Goal: Communication & Community: Answer question/provide support

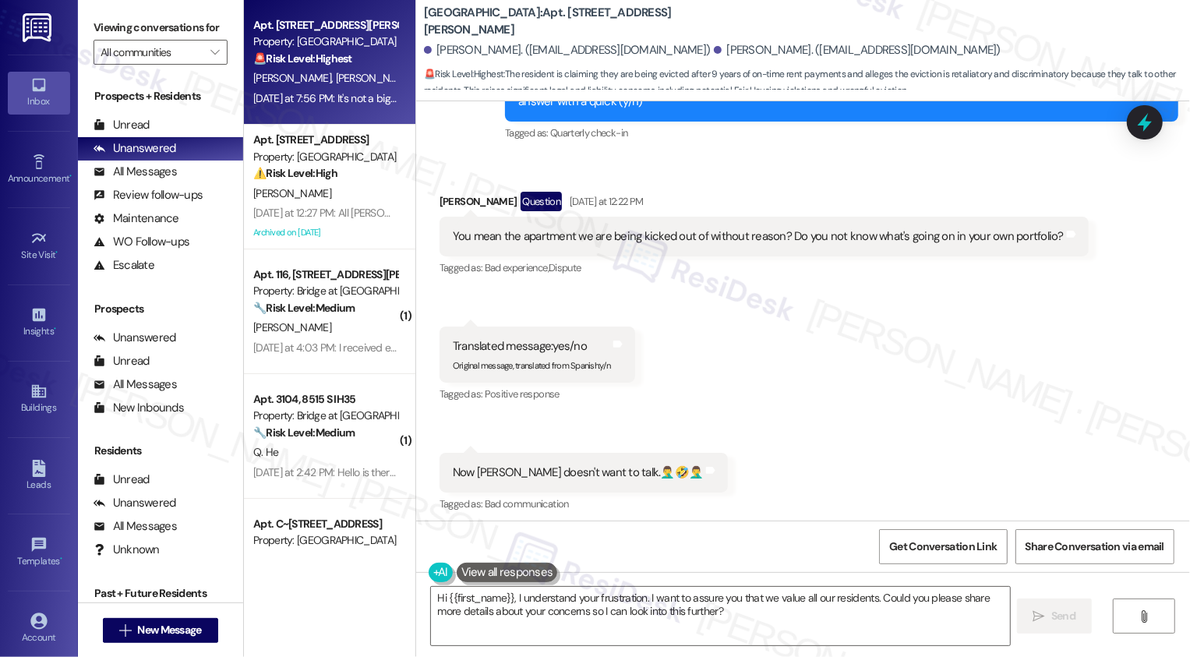
scroll to position [1043, 0]
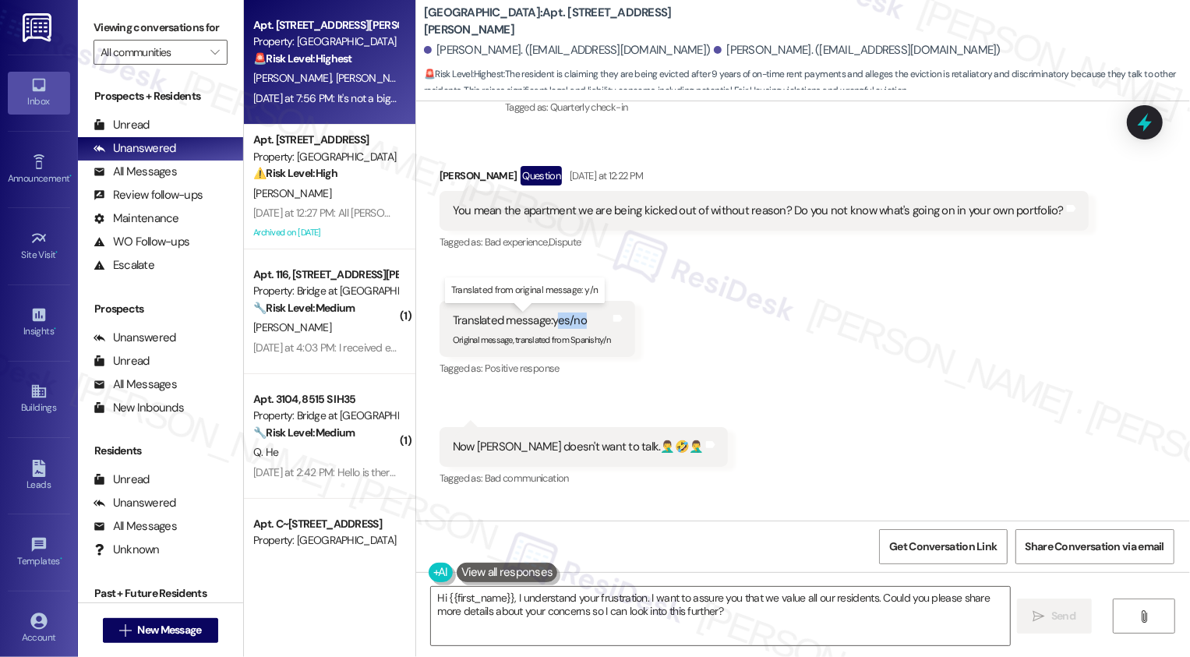
drag, startPoint x: 548, startPoint y: 323, endPoint x: 581, endPoint y: 320, distance: 32.8
click at [581, 320] on div "Translated message: yes/no" at bounding box center [531, 320] width 157 height 16
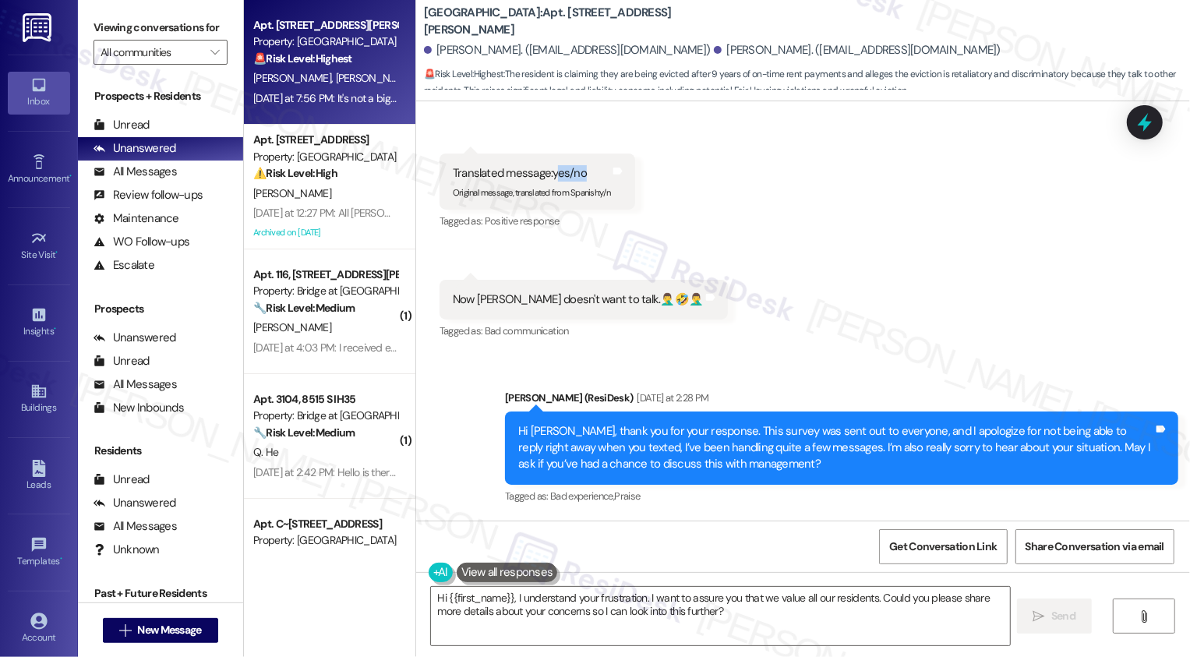
scroll to position [1196, 0]
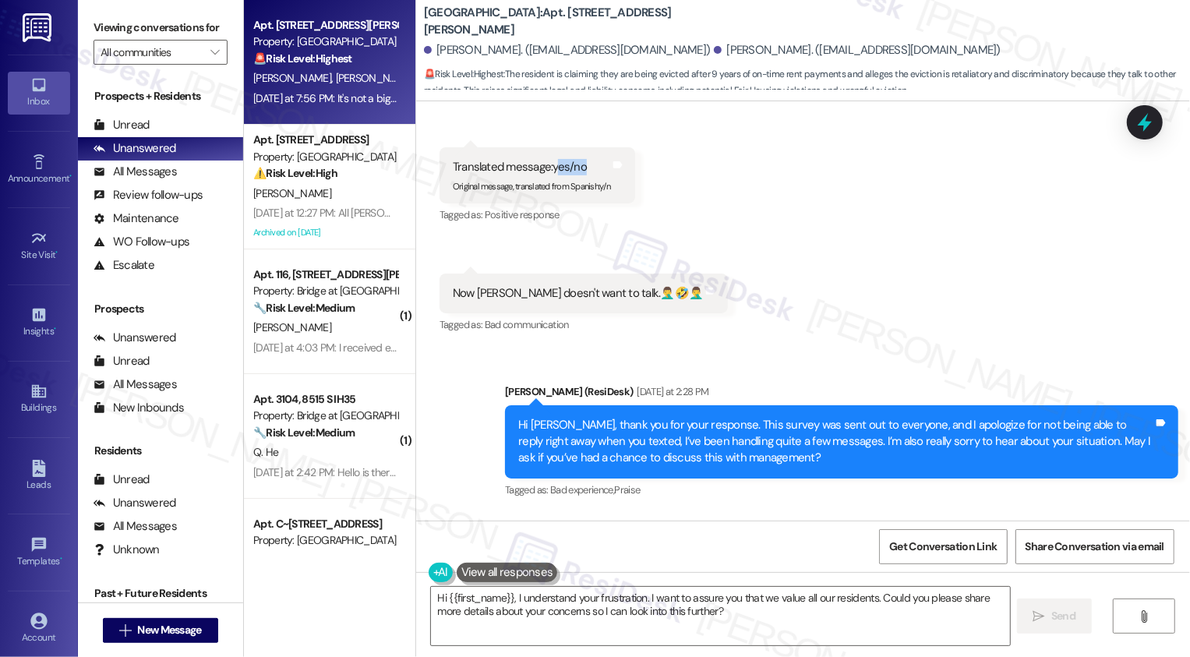
click at [723, 309] on div "Received via SMS [PERSON_NAME] Question [DATE] at 12:22 PM You mean the apartme…" at bounding box center [803, 162] width 774 height 371
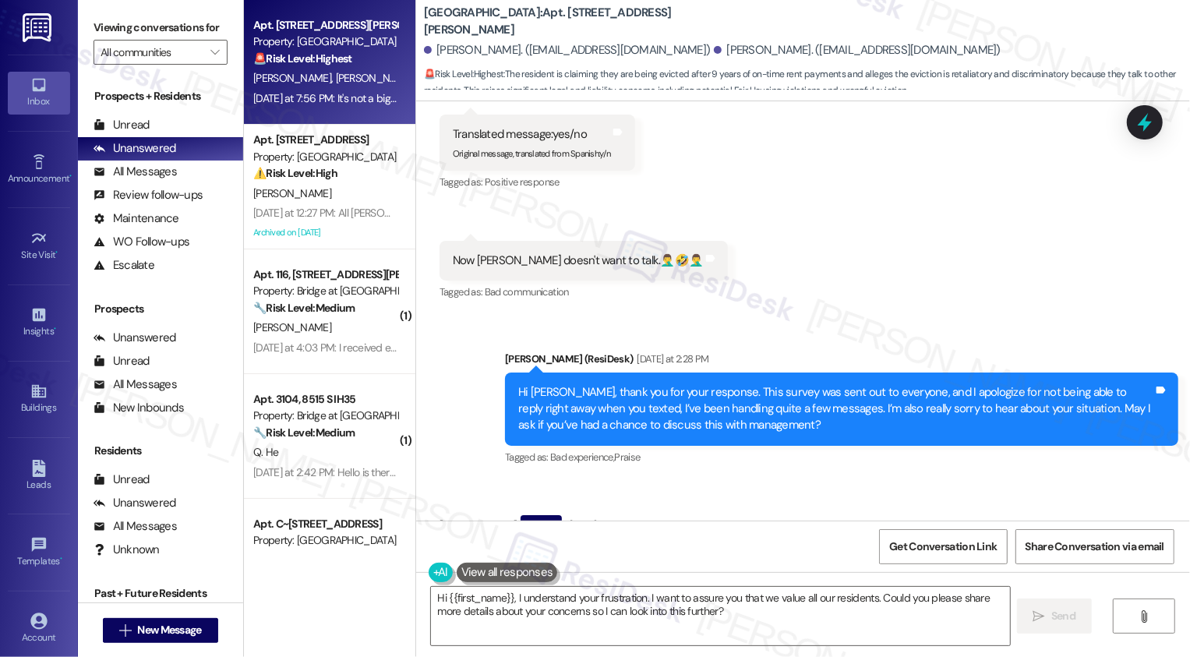
click at [724, 415] on div "Hi [PERSON_NAME], thank you for your response. This survey was sent out to ever…" at bounding box center [835, 409] width 635 height 50
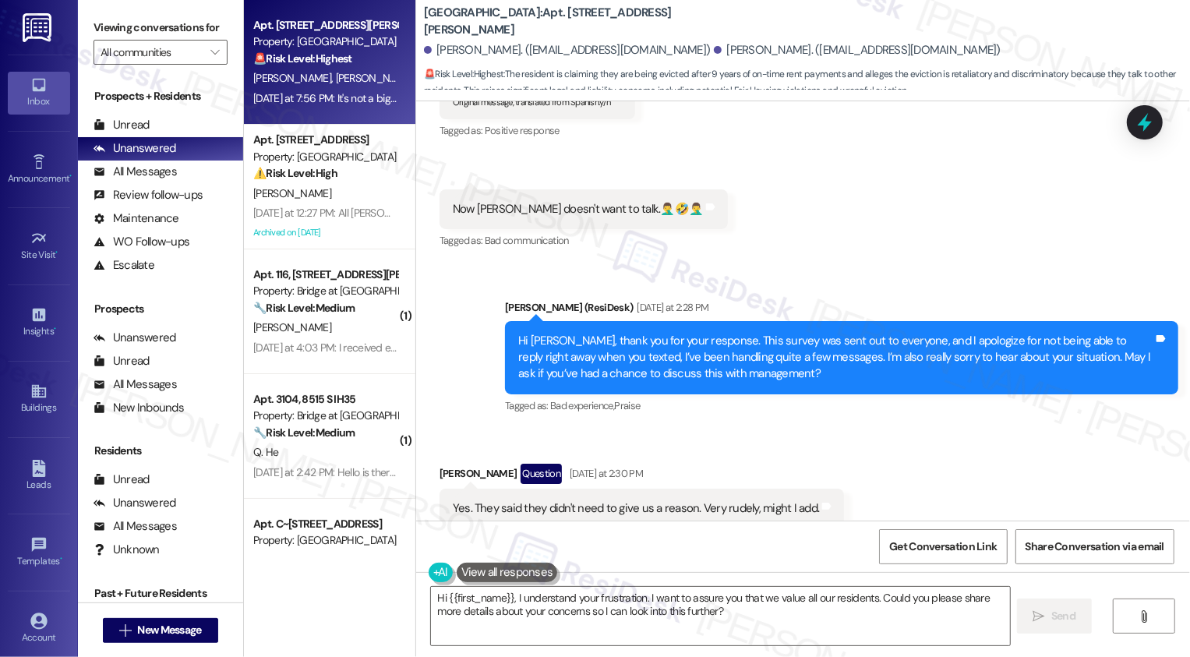
scroll to position [1262, 0]
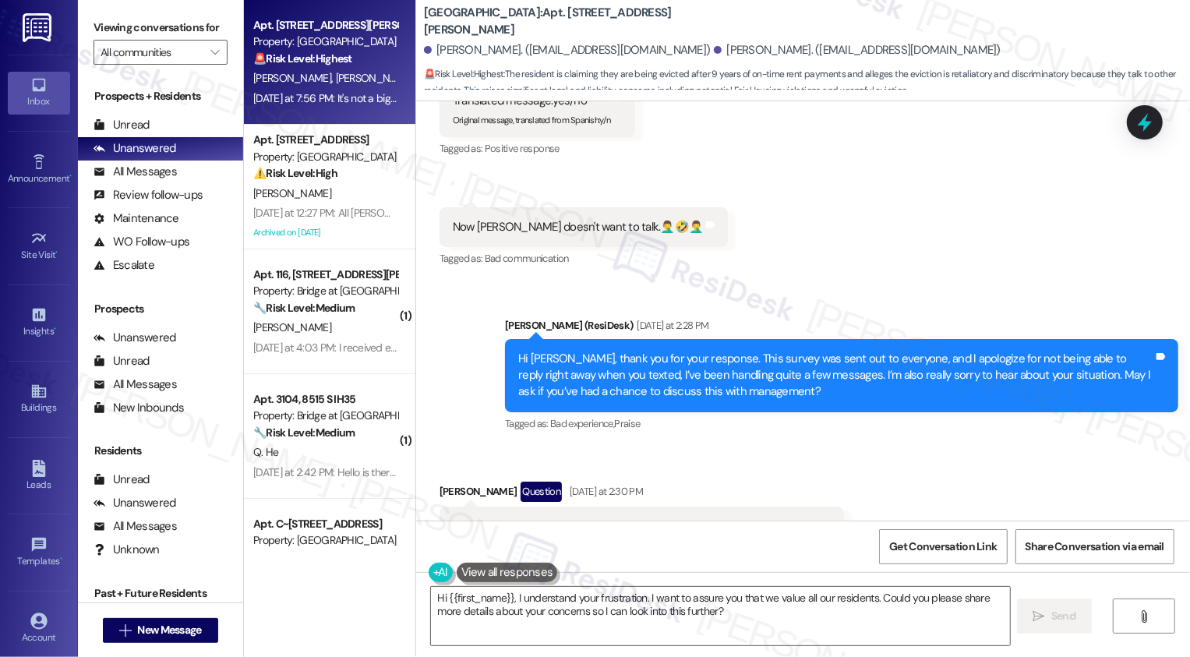
click at [760, 391] on div "Hi [PERSON_NAME], thank you for your response. This survey was sent out to ever…" at bounding box center [835, 376] width 635 height 50
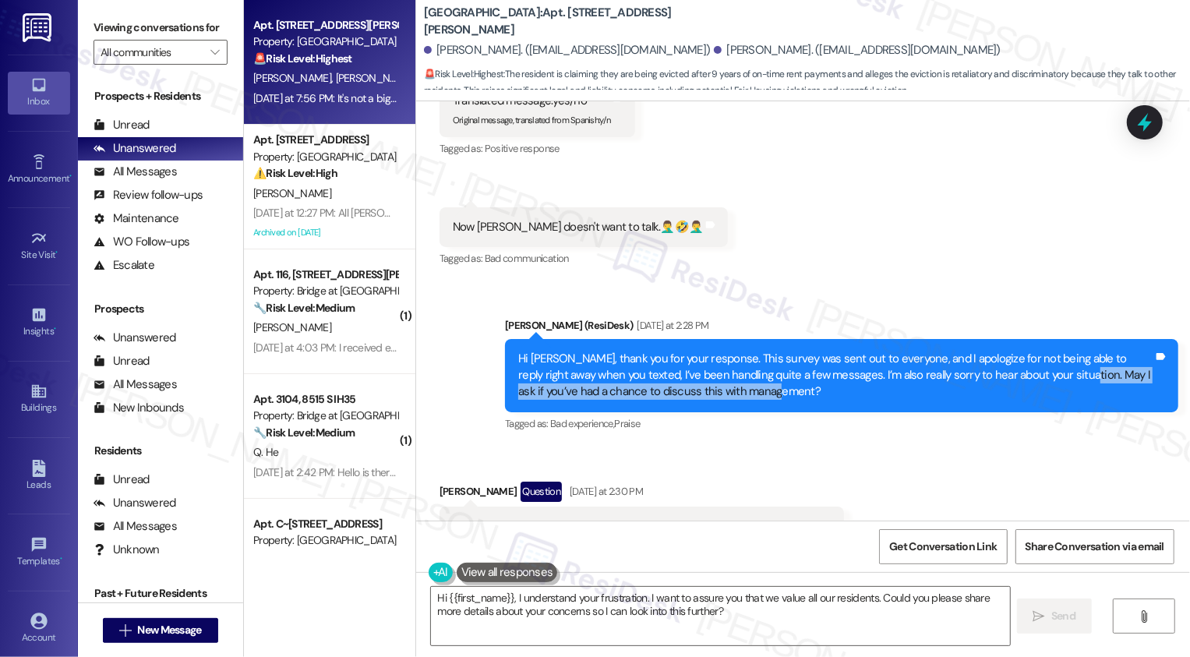
drag, startPoint x: 1028, startPoint y: 373, endPoint x: 1031, endPoint y: 391, distance: 18.2
click at [1031, 391] on div "Hi [PERSON_NAME], thank you for your response. This survey was sent out to ever…" at bounding box center [835, 376] width 635 height 50
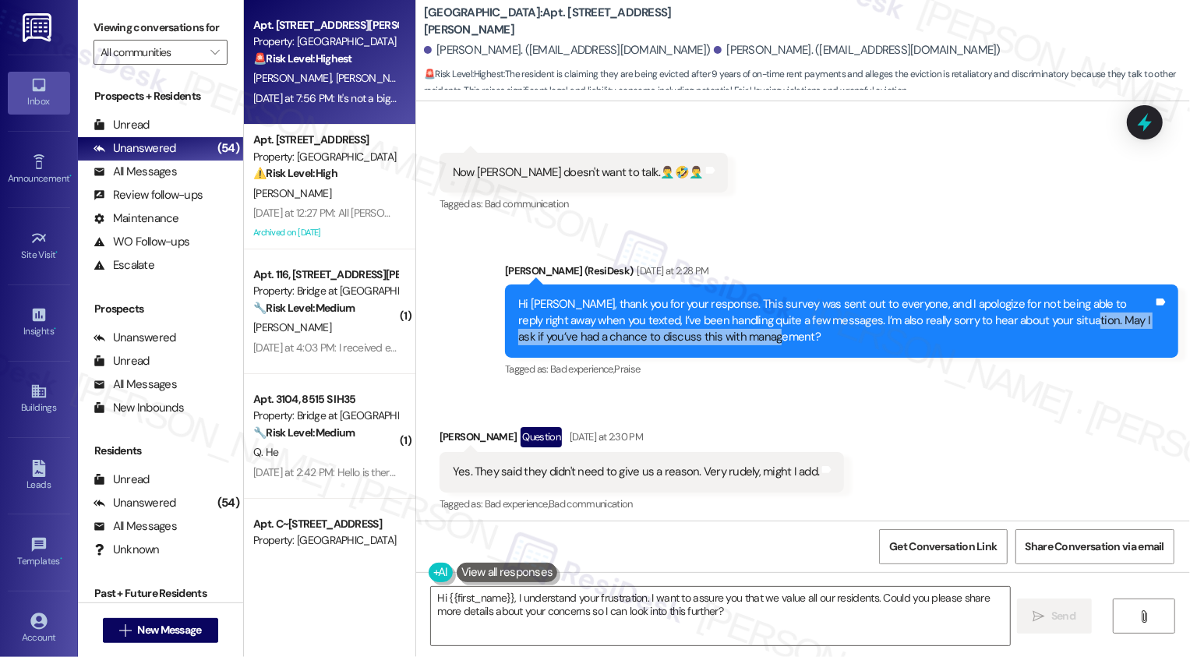
scroll to position [1272, 0]
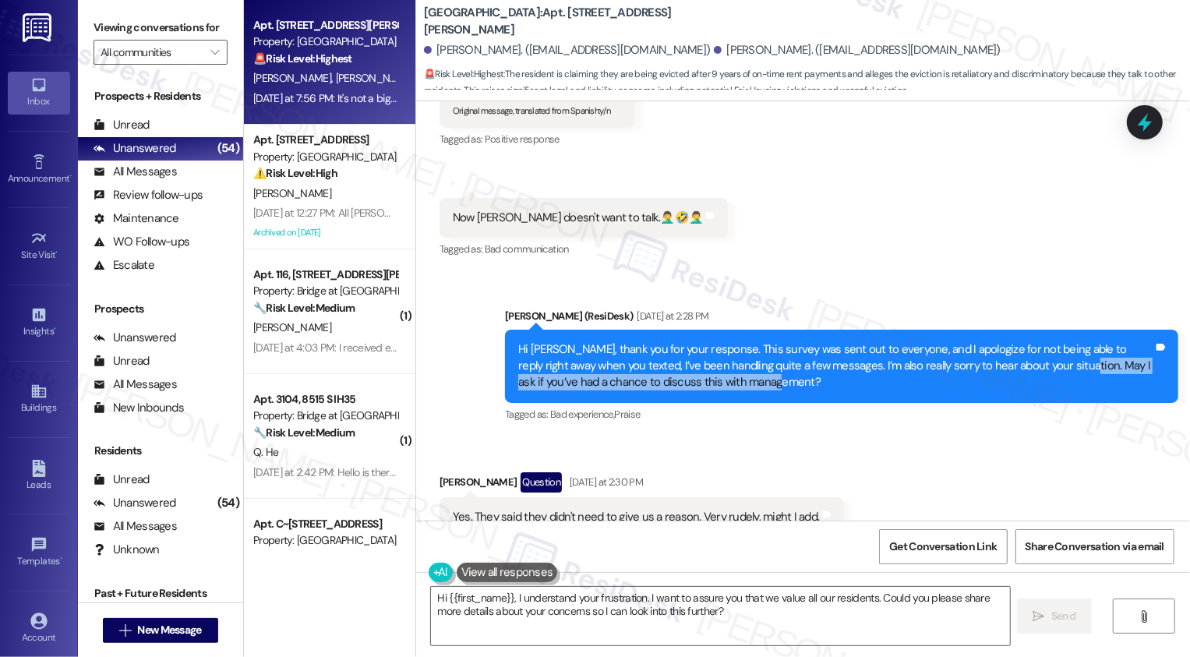
click at [602, 277] on div "Sent via SMS [PERSON_NAME] (ResiDesk) [DATE] at 2:28 PM Hi [PERSON_NAME], thank…" at bounding box center [803, 355] width 774 height 165
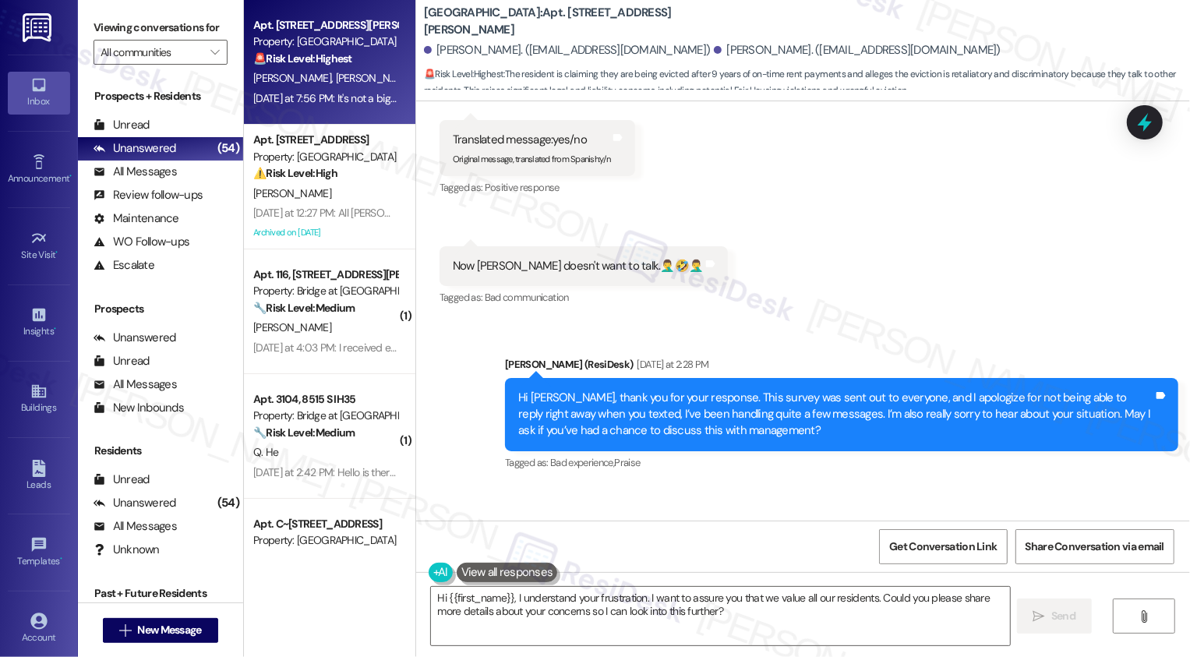
scroll to position [1212, 0]
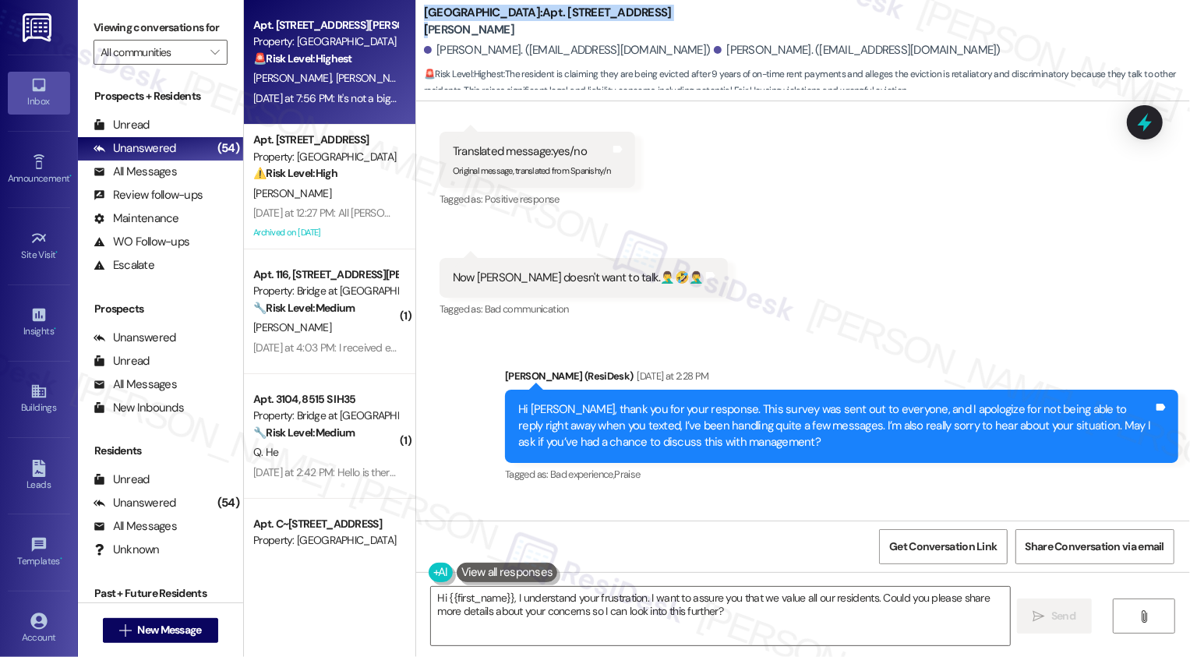
drag, startPoint x: 412, startPoint y: 19, endPoint x: 642, endPoint y: 33, distance: 230.3
click at [642, 28] on div "[GEOGRAPHIC_DATA]: Apt. 208, [STREET_ADDRESS][PERSON_NAME] [PERSON_NAME]. ([EMA…" at bounding box center [803, 47] width 774 height 86
copy b "[GEOGRAPHIC_DATA]: Apt. 208, [STREET_ADDRESS][PERSON_NAME]"
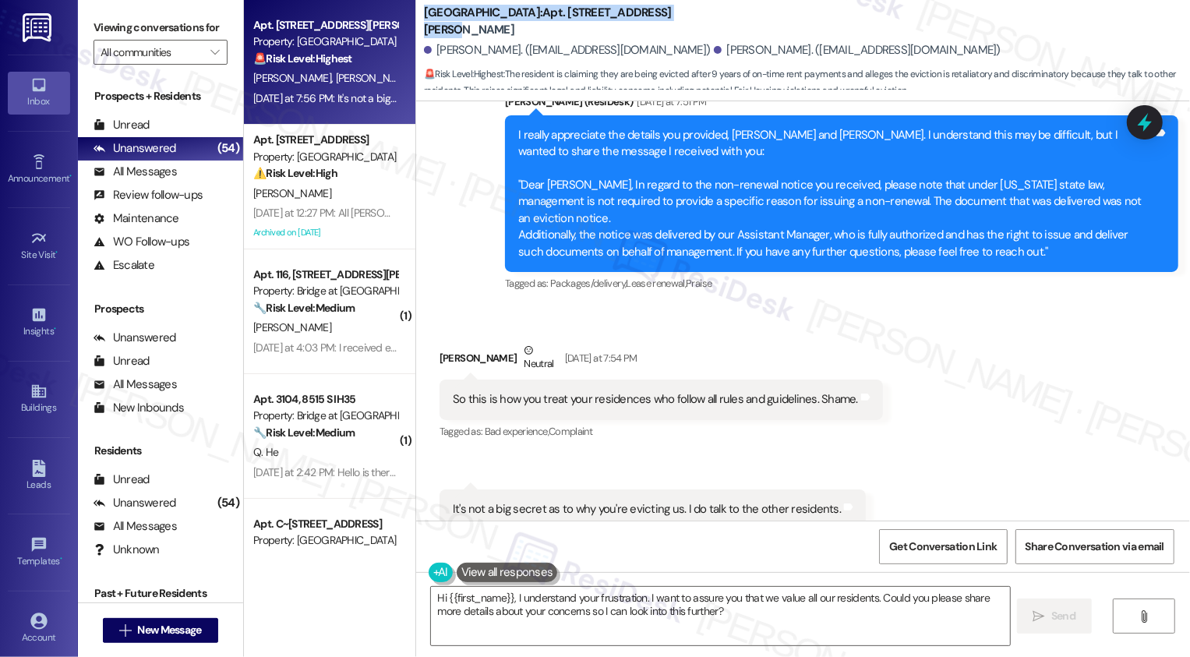
scroll to position [2825, 0]
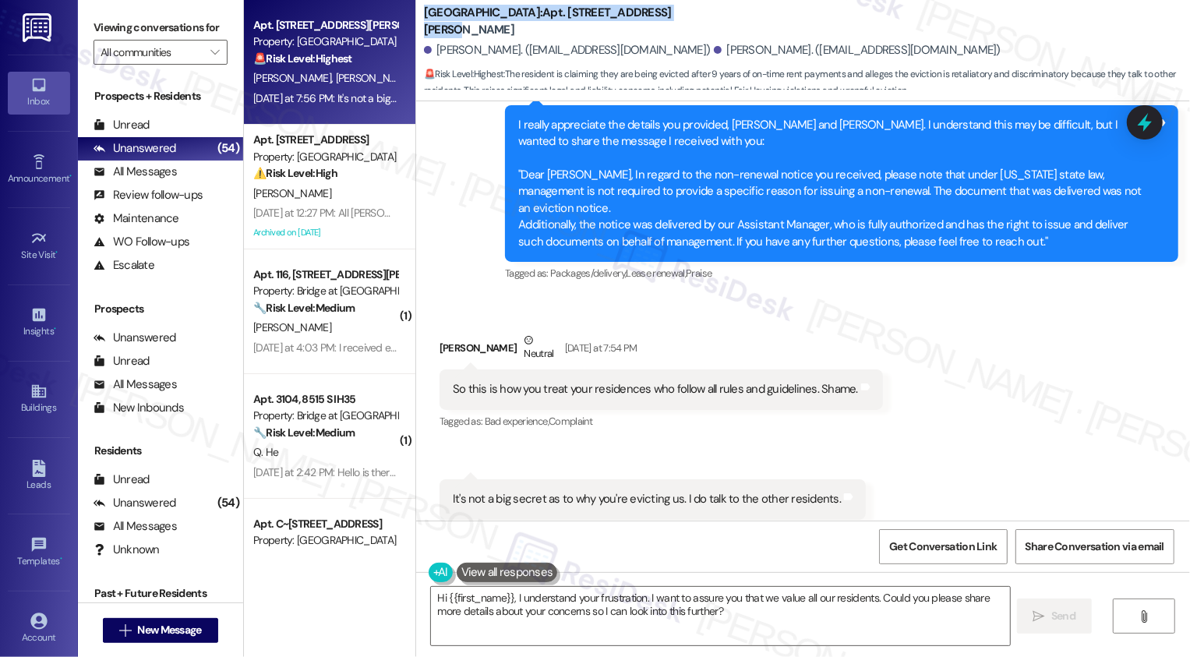
click at [960, 474] on div "Received via SMS [PERSON_NAME] [DATE] at 7:54 PM So this is how you treat your …" at bounding box center [803, 426] width 774 height 258
click at [476, 606] on textarea "Hi {{first_name}}, I understand your frustration. I want to assure you that we …" at bounding box center [720, 616] width 579 height 58
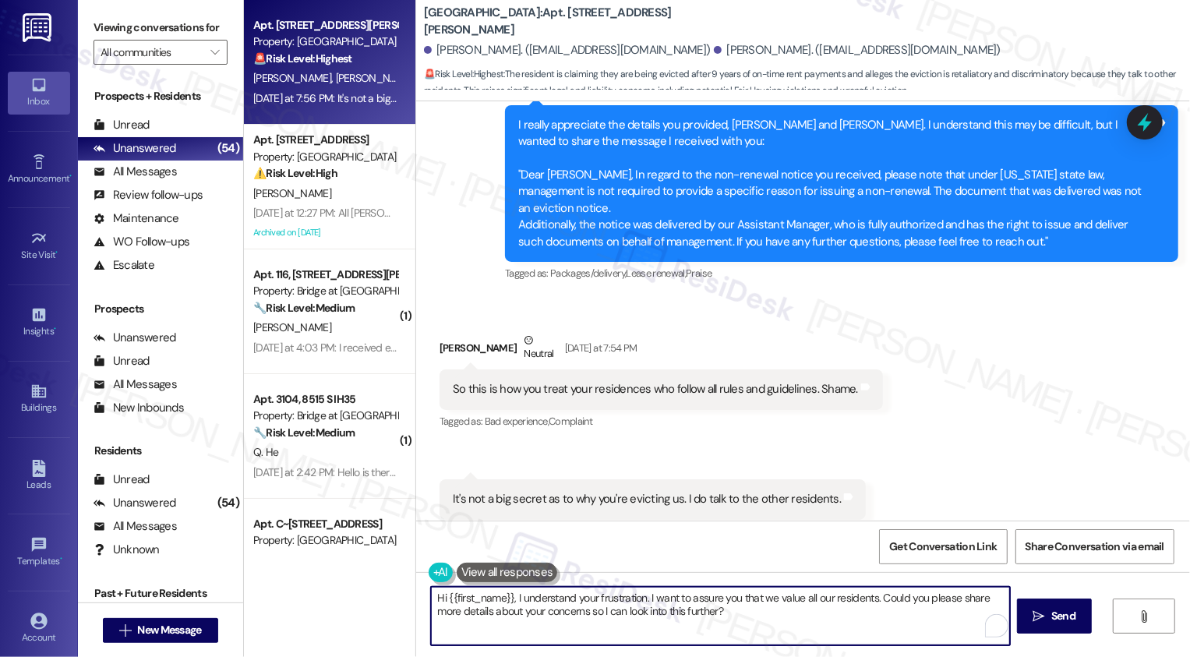
click at [540, 606] on textarea "Hi {{first_name}}, I understand your frustration. I want to assure you that we …" at bounding box center [720, 616] width 579 height 58
drag, startPoint x: 429, startPoint y: 595, endPoint x: 776, endPoint y: 623, distance: 348.7
click at [776, 623] on textarea "Hi {{first_name}}, I understand your frustration. I want to assure you that we …" at bounding box center [720, 616] width 579 height 58
click at [775, 623] on textarea "Hi {{first_name}}, I understand your frustration. I want to assure you that we …" at bounding box center [720, 616] width 579 height 58
click at [686, 620] on textarea "Hi {{first_name}}, I understand your frustration. I want to assure you that we …" at bounding box center [720, 616] width 579 height 58
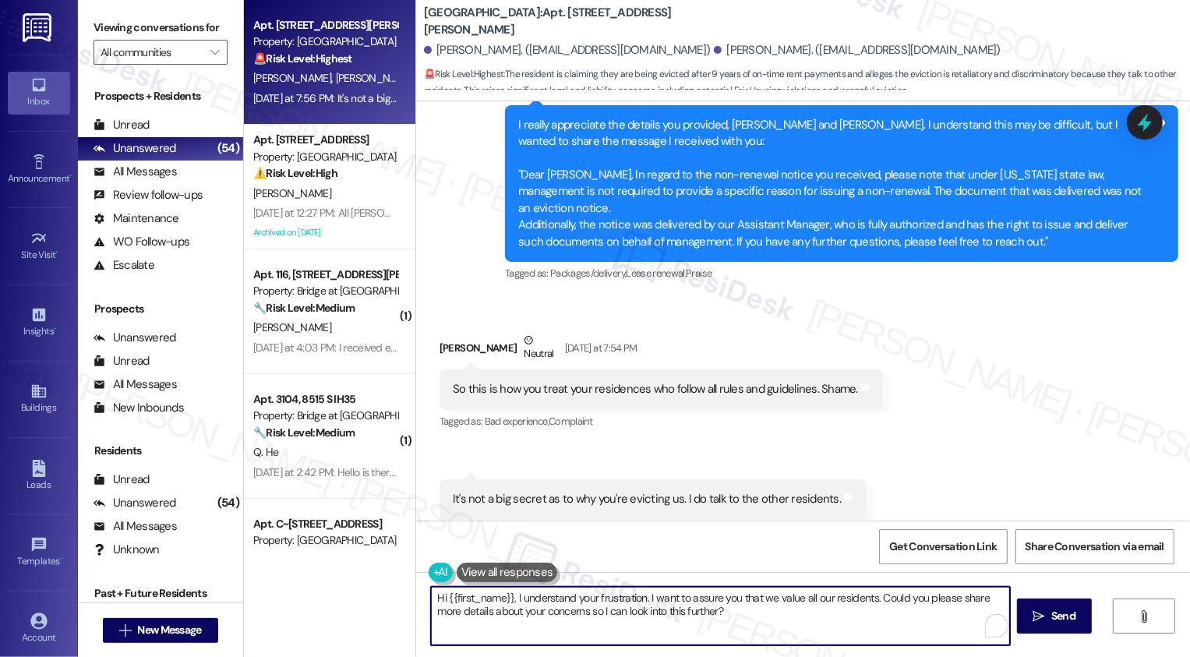
drag, startPoint x: 505, startPoint y: 599, endPoint x: 436, endPoint y: 594, distance: 69.6
click at [436, 594] on textarea "Hi {{first_name}}, I understand your frustration. I want to assure you that we …" at bounding box center [720, 616] width 579 height 58
click at [440, 332] on div "[PERSON_NAME] [DATE] at 7:54 PM" at bounding box center [661, 351] width 443 height 38
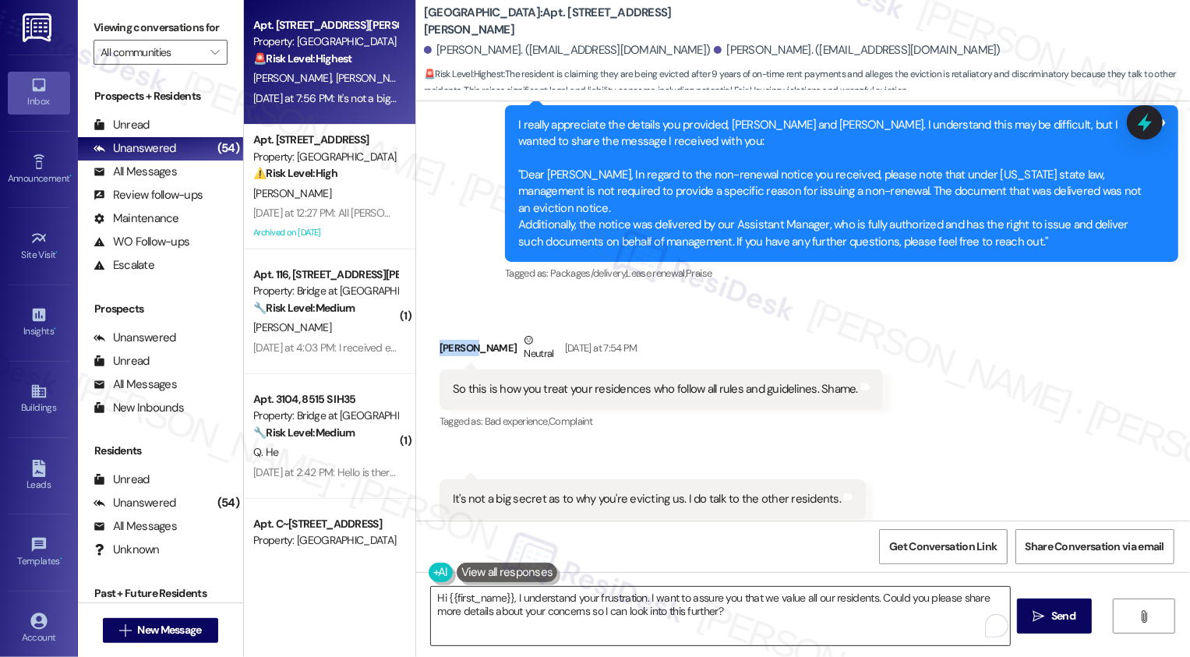
click at [498, 599] on textarea "Hi {{first_name}}, I understand your frustration. I want to assure you that we …" at bounding box center [720, 616] width 579 height 58
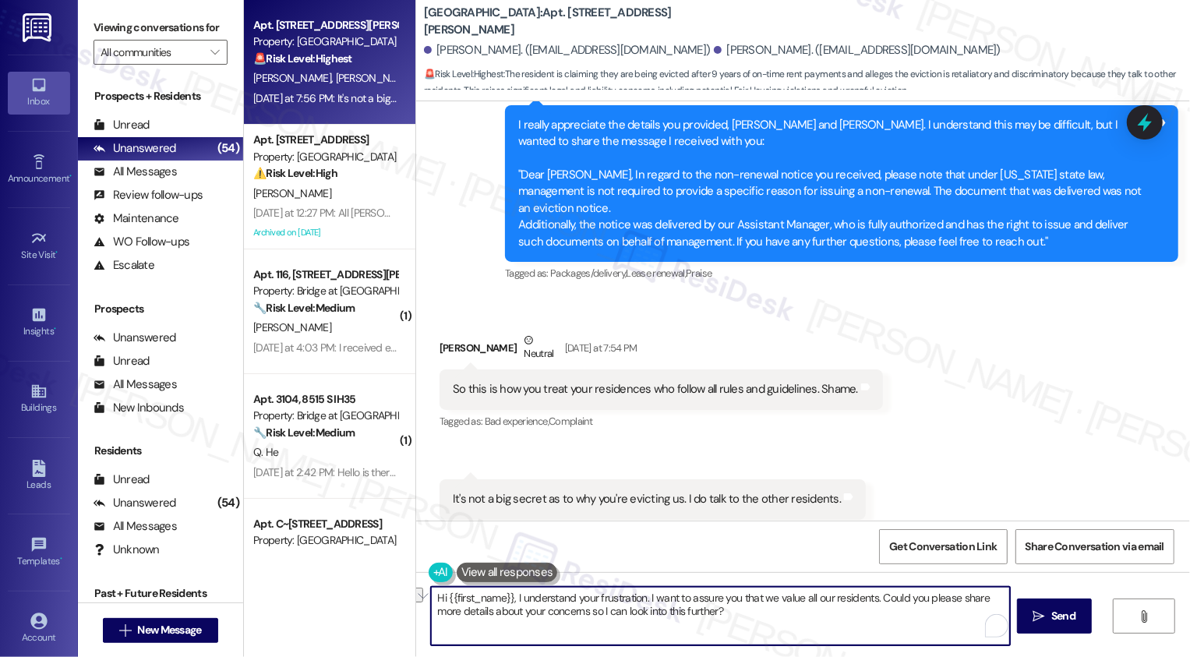
drag, startPoint x: 506, startPoint y: 599, endPoint x: 408, endPoint y: 598, distance: 98.2
click at [416, 598] on div "Hi {{first_name}}, I understand your frustration. I want to assure you that we …" at bounding box center [803, 630] width 774 height 117
paste textarea "[PERSON_NAME]"
drag, startPoint x: 598, startPoint y: 597, endPoint x: 667, endPoint y: 619, distance: 72.0
click at [667, 620] on textarea "[PERSON_NAME], I understand your frustration. I want to assure you that we valu…" at bounding box center [720, 616] width 579 height 58
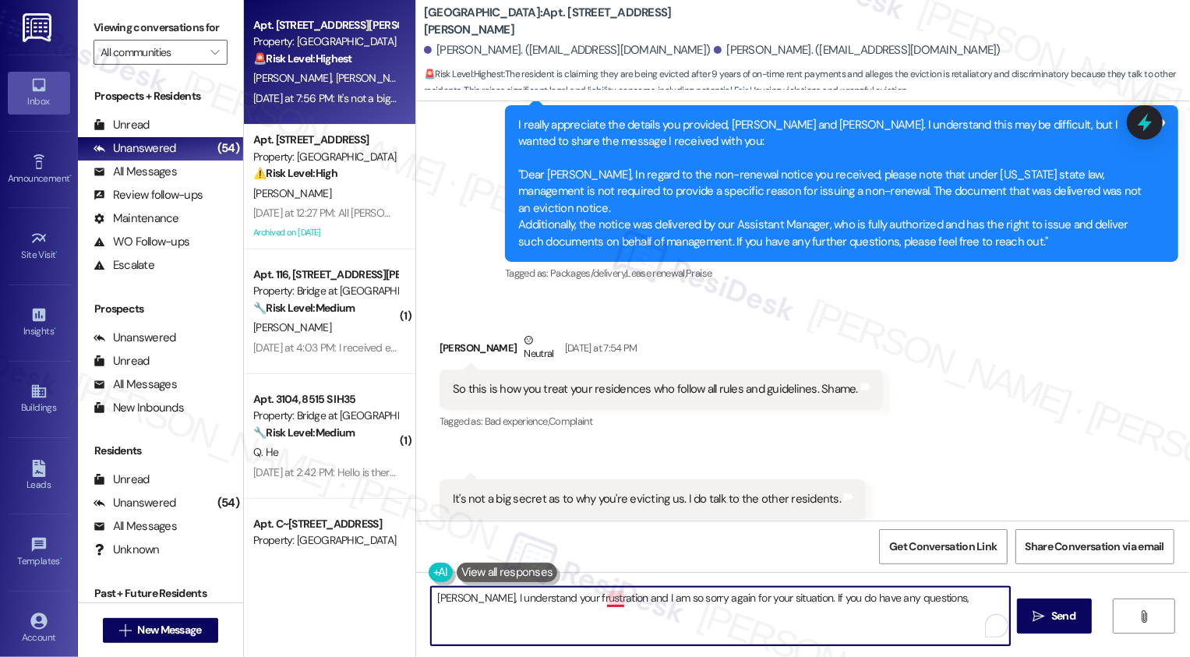
click at [609, 602] on textarea "[PERSON_NAME], I understand your frustration and I am so sorry again for your s…" at bounding box center [720, 616] width 579 height 58
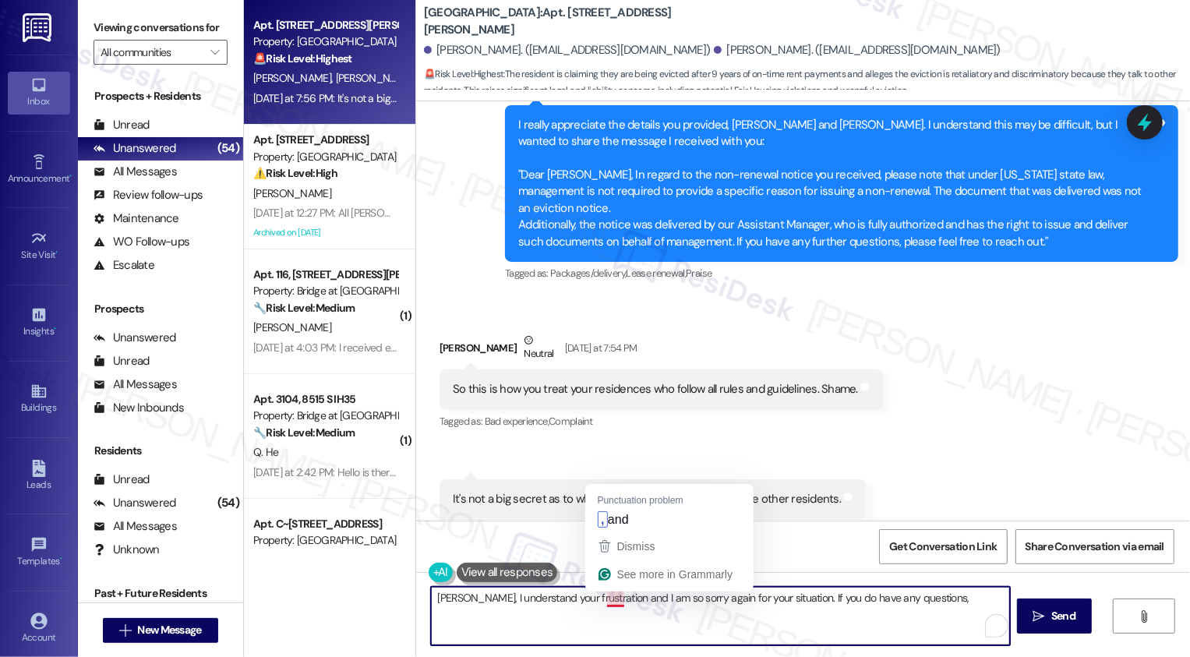
click at [595, 599] on textarea "[PERSON_NAME], I understand your frustration and I am so sorry again for your s…" at bounding box center [720, 616] width 579 height 58
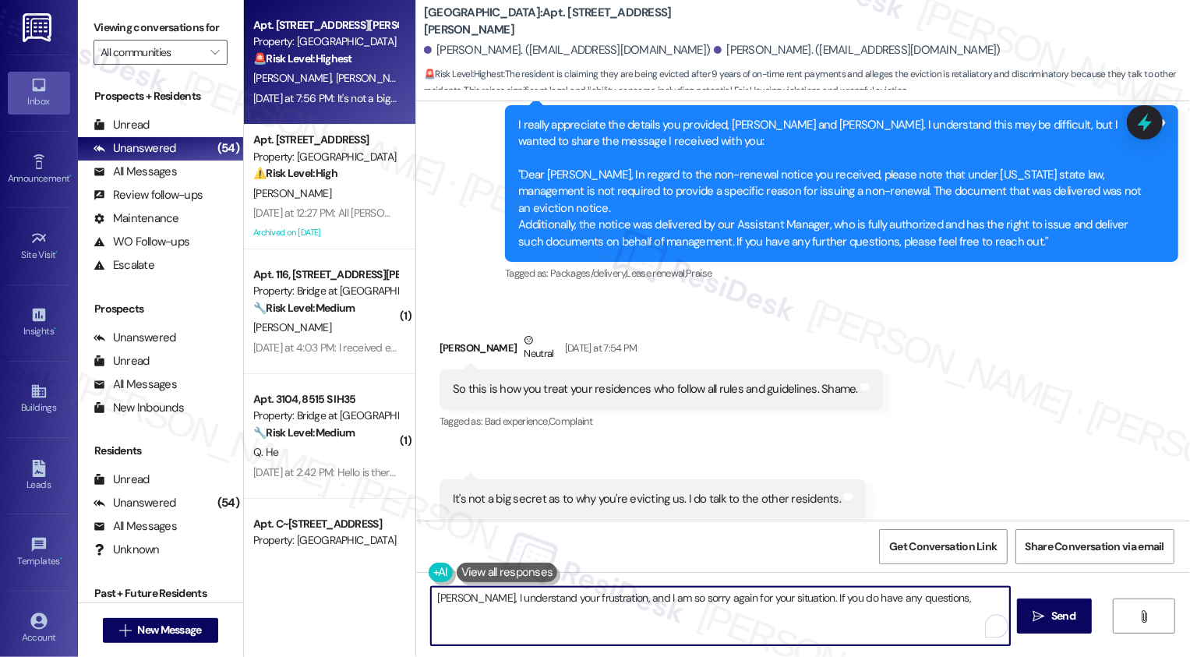
click at [922, 600] on textarea "[PERSON_NAME], I understand your frustration, and I am so sorry again for your …" at bounding box center [720, 616] width 579 height 58
click at [913, 596] on textarea "[PERSON_NAME], I understand your frustration, and I am so sorry again for your …" at bounding box center [720, 616] width 579 height 58
click at [787, 617] on textarea "[PERSON_NAME], I understand your frustration, and I am so sorry again for your …" at bounding box center [720, 616] width 579 height 58
click at [849, 612] on textarea "[PERSON_NAME], I understand your frustration, and I am so sorry again for your …" at bounding box center [720, 616] width 579 height 58
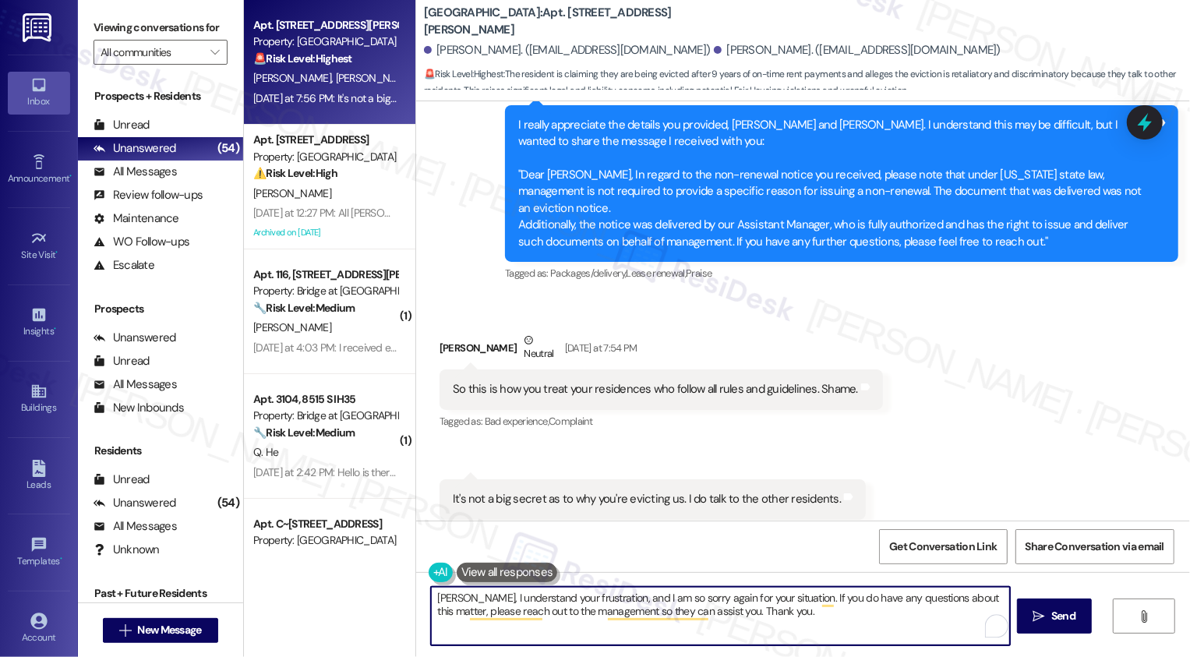
click at [773, 617] on textarea "[PERSON_NAME], I understand your frustration, and I am so sorry again for your …" at bounding box center [720, 616] width 579 height 58
type textarea "[PERSON_NAME], I understand your frustration, and I am so sorry again for your …"
click at [1030, 622] on span " Send" at bounding box center [1054, 616] width 49 height 16
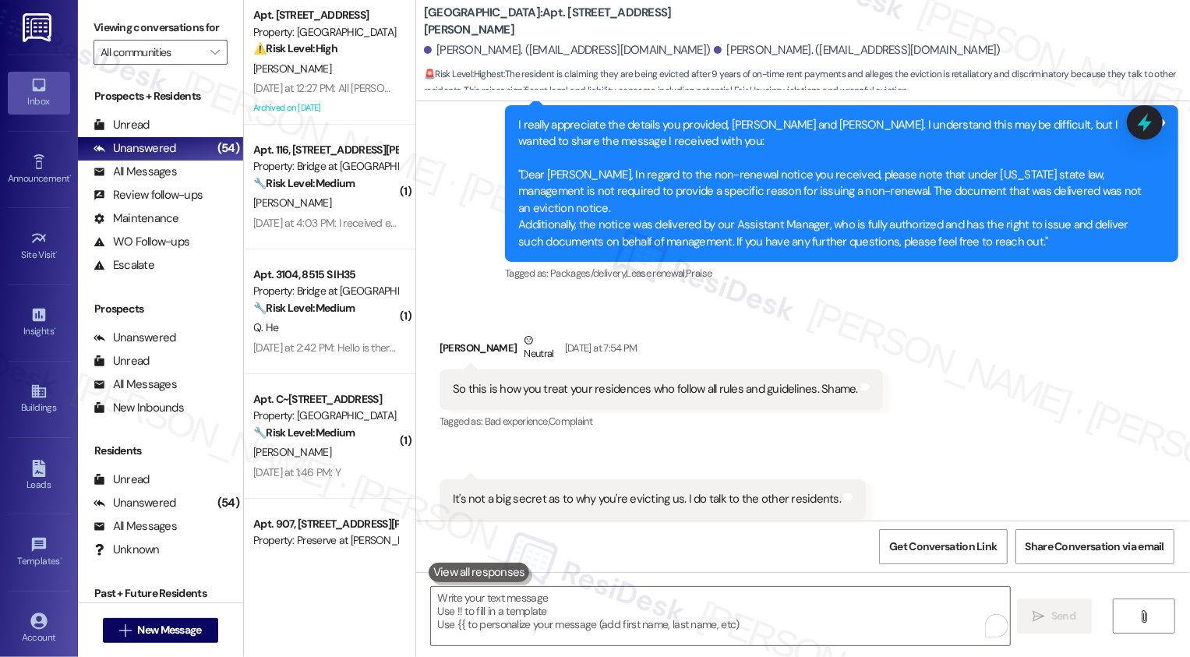
scroll to position [2950, 0]
